Goal: Check status: Check status

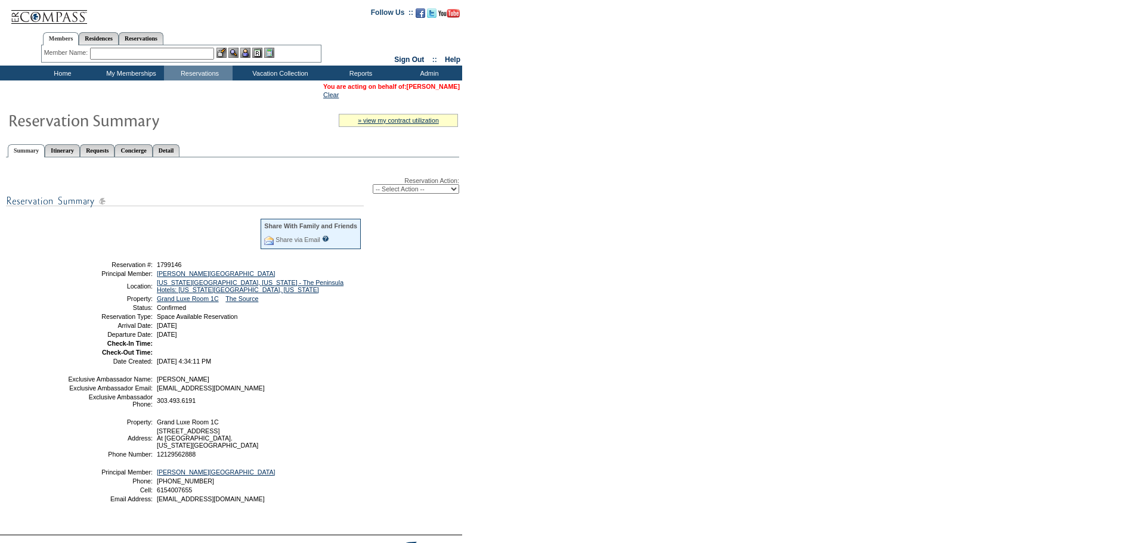
click at [429, 90] on table "You are acting on behalf of: Kent Rollins Clear" at bounding box center [391, 91] width 139 height 18
click at [180, 154] on link "Detail" at bounding box center [166, 150] width 27 height 13
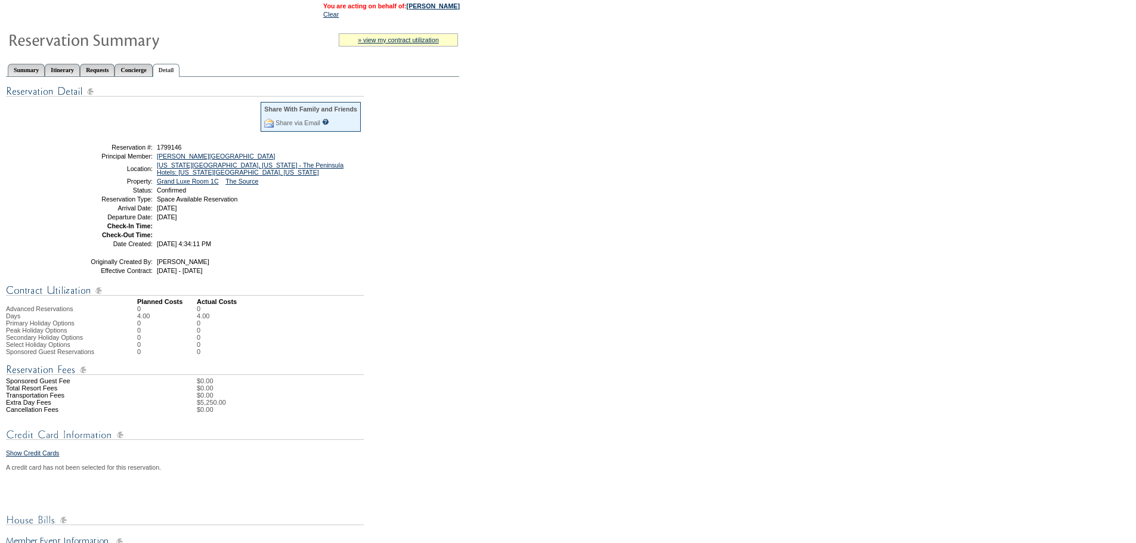
scroll to position [60, 0]
